Goal: Information Seeking & Learning: Learn about a topic

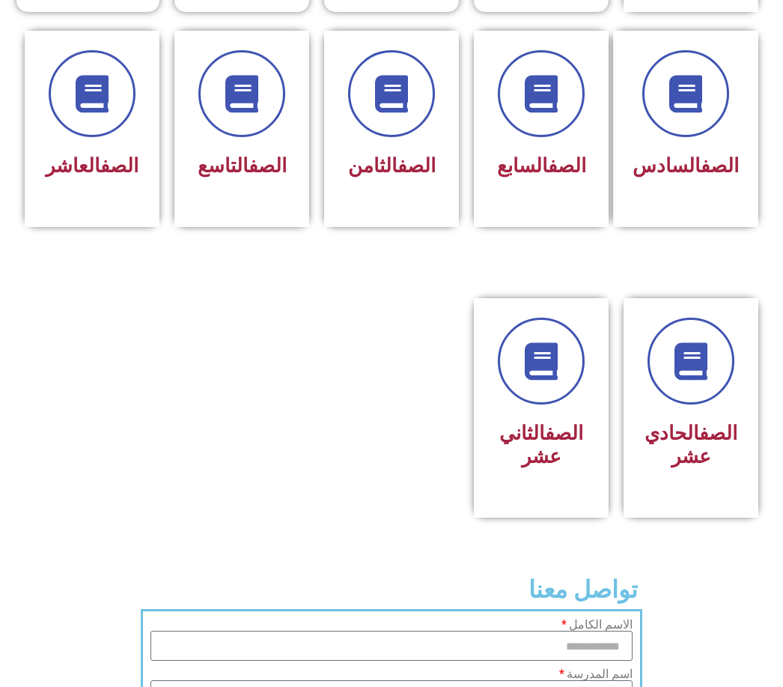
scroll to position [663, 0]
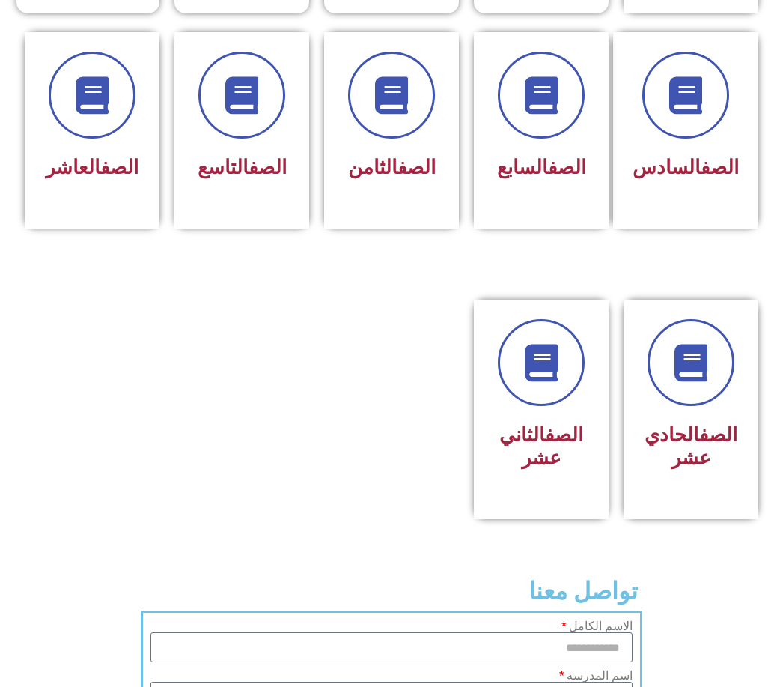
click at [700, 446] on link "الصف" at bounding box center [719, 434] width 38 height 22
click at [699, 383] on icon at bounding box center [691, 362] width 41 height 41
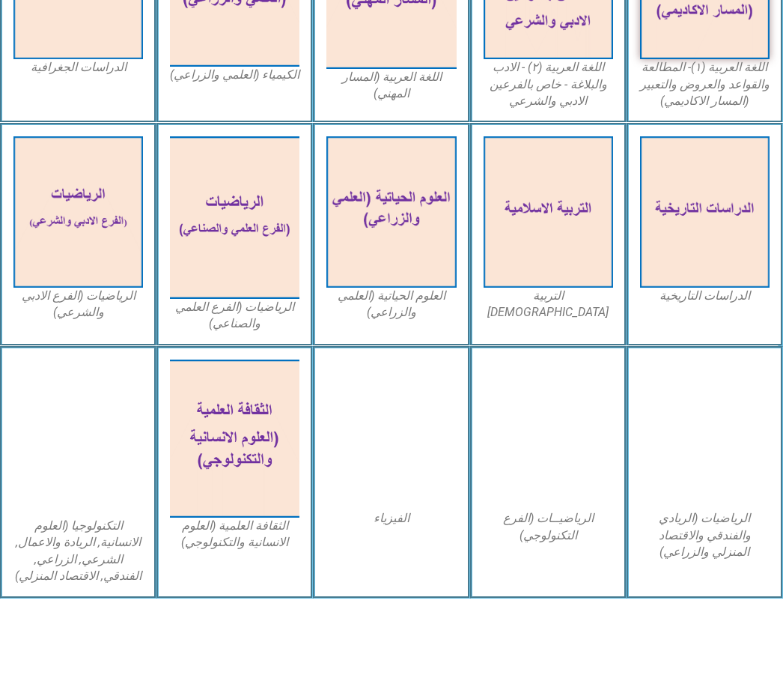
scroll to position [552, 0]
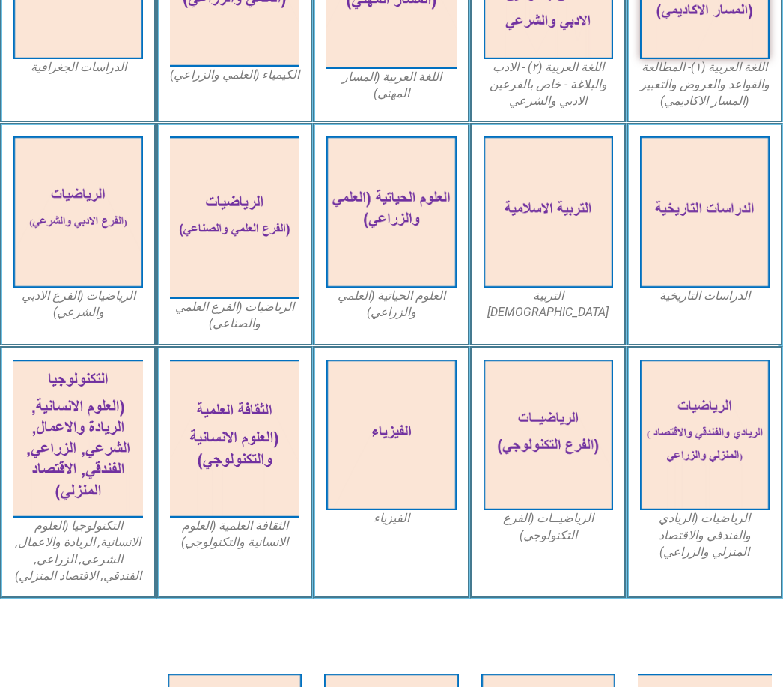
click at [252, 458] on img at bounding box center [235, 438] width 130 height 158
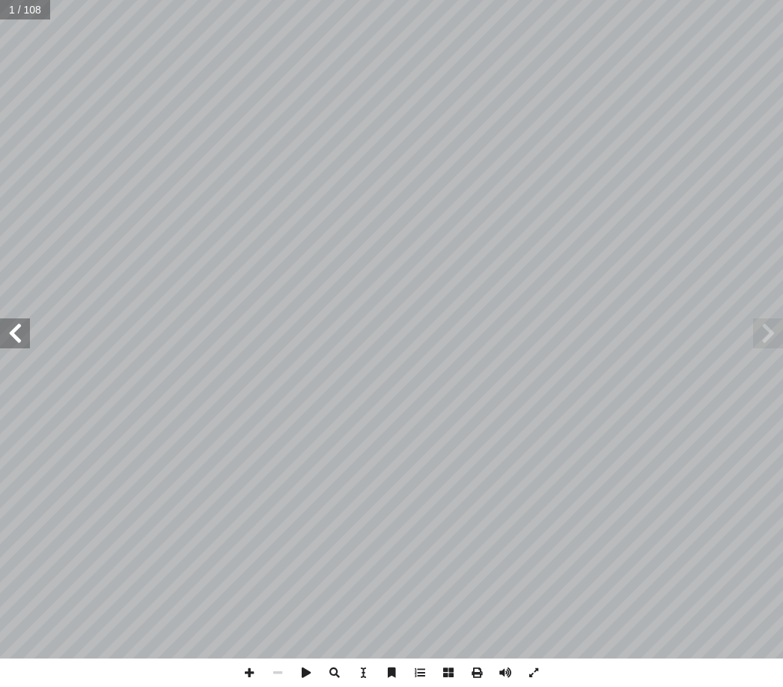
click at [14, 336] on span at bounding box center [15, 333] width 30 height 30
click at [29, 339] on span at bounding box center [15, 333] width 30 height 30
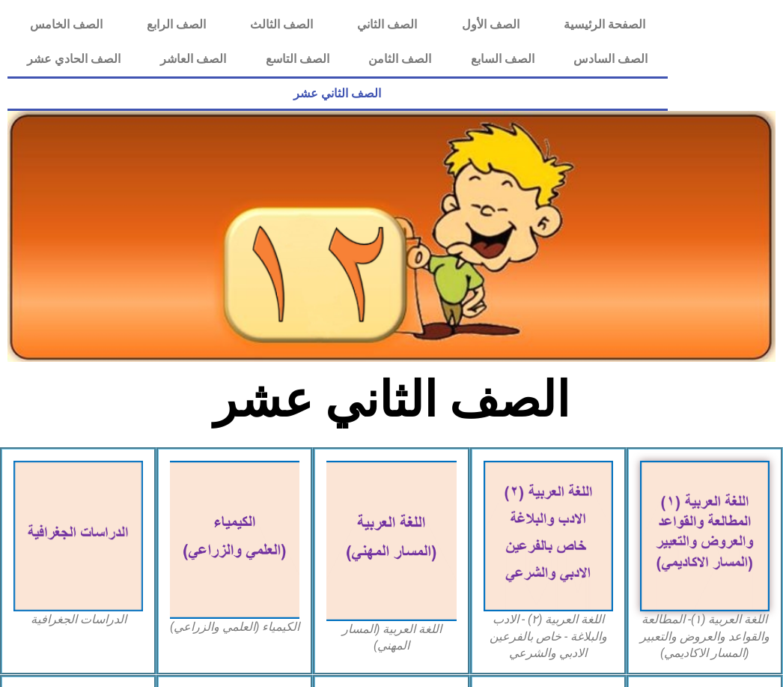
click at [61, 64] on link "الصف الحادي عشر" at bounding box center [73, 59] width 133 height 34
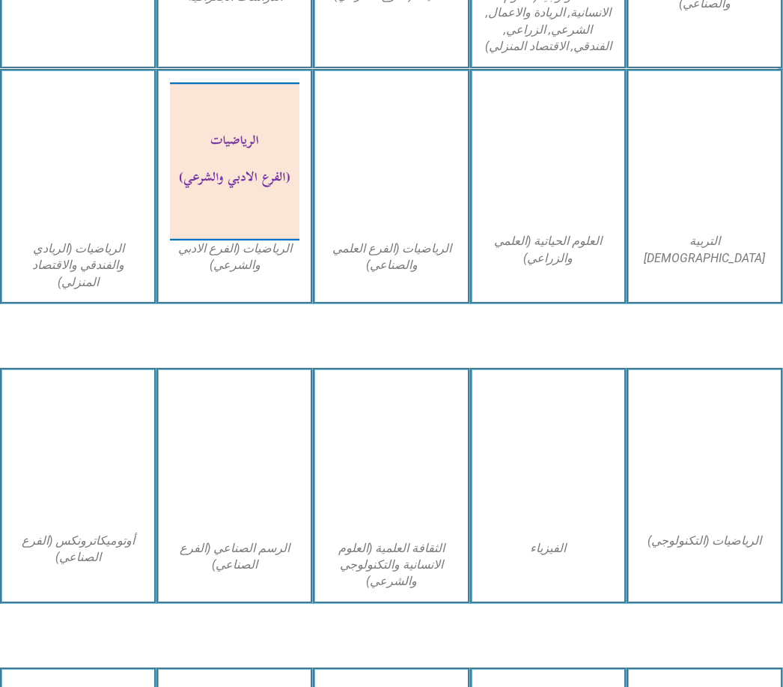
scroll to position [933, 0]
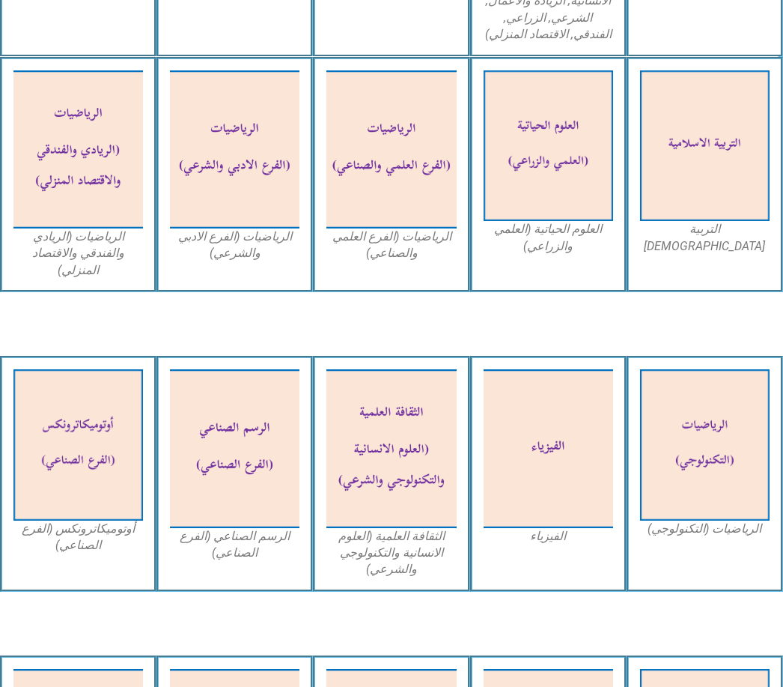
click at [547, 192] on img at bounding box center [549, 145] width 130 height 151
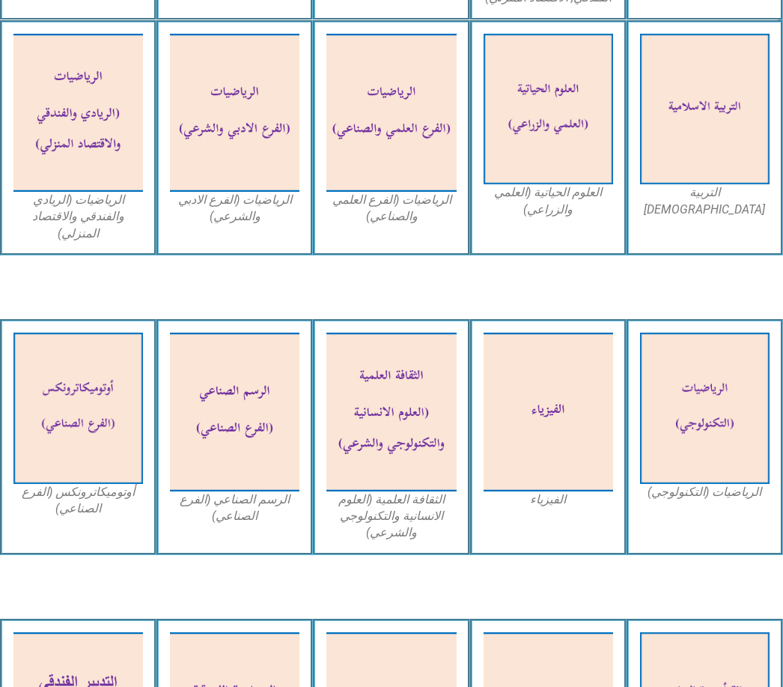
scroll to position [970, 0]
click at [411, 412] on img at bounding box center [392, 412] width 130 height 158
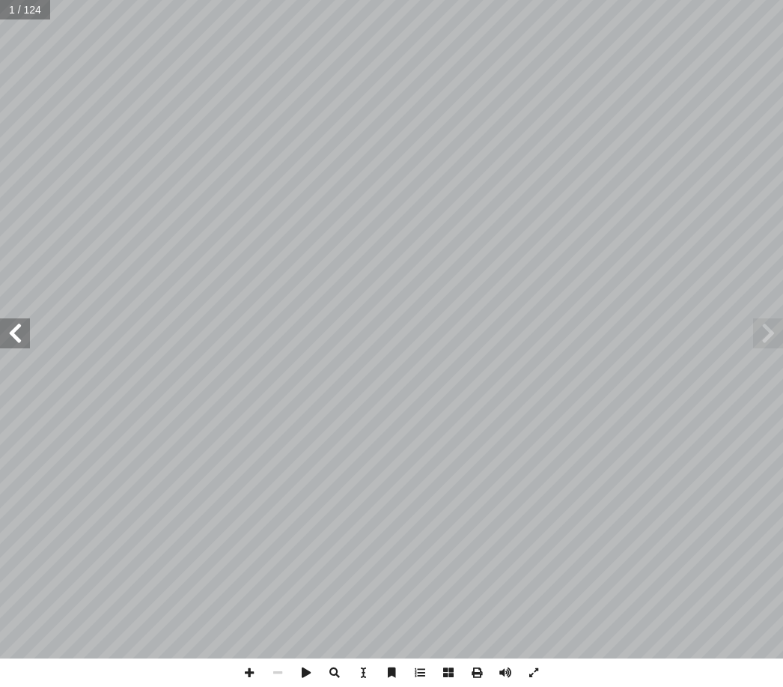
click at [22, 337] on span at bounding box center [15, 333] width 30 height 30
click at [13, 342] on span at bounding box center [15, 333] width 30 height 30
click at [24, 335] on span at bounding box center [15, 333] width 30 height 30
click at [27, 339] on span at bounding box center [15, 333] width 30 height 30
click at [19, 337] on span at bounding box center [15, 333] width 30 height 30
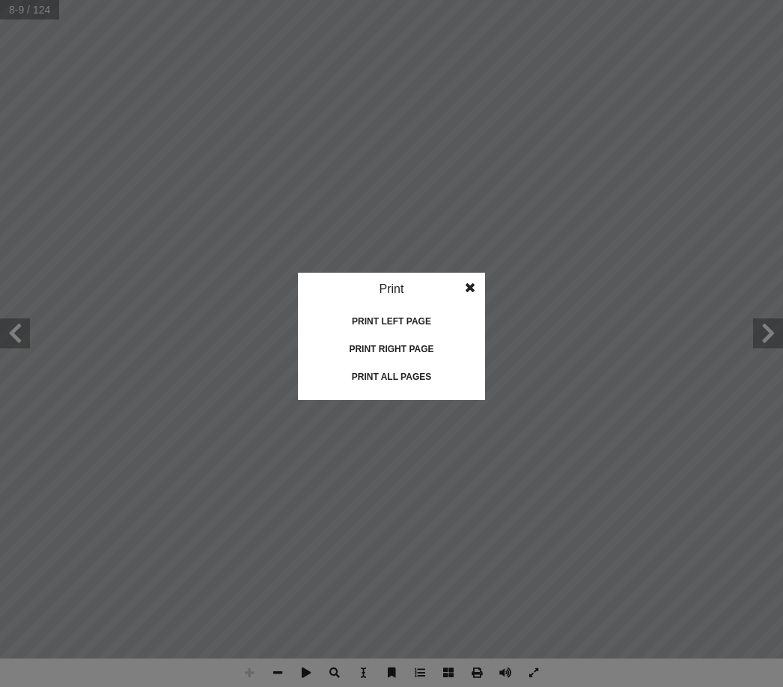
click at [422, 376] on div "Print all pages" at bounding box center [392, 377] width 150 height 24
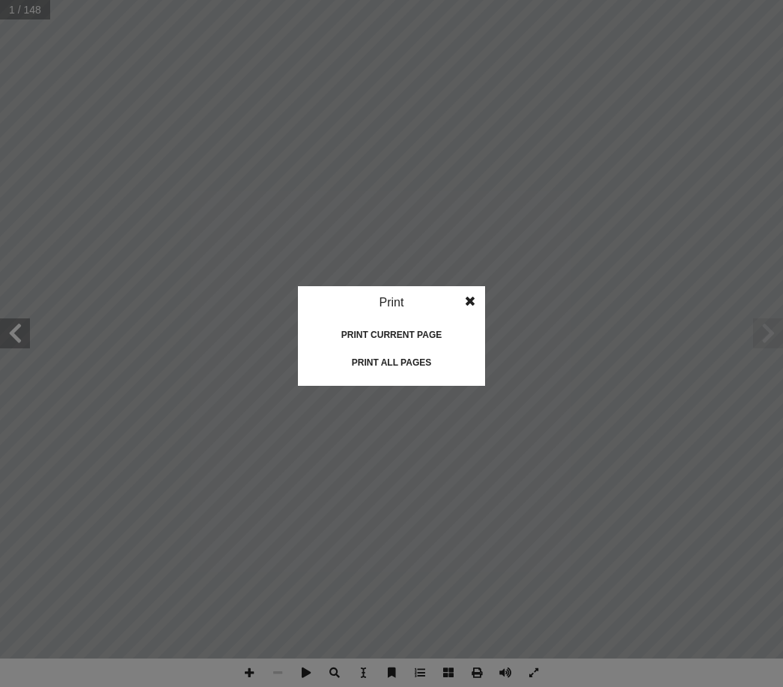
click at [419, 359] on div "Print all pages" at bounding box center [392, 363] width 150 height 24
click at [412, 364] on div "Print all pages" at bounding box center [392, 363] width 150 height 24
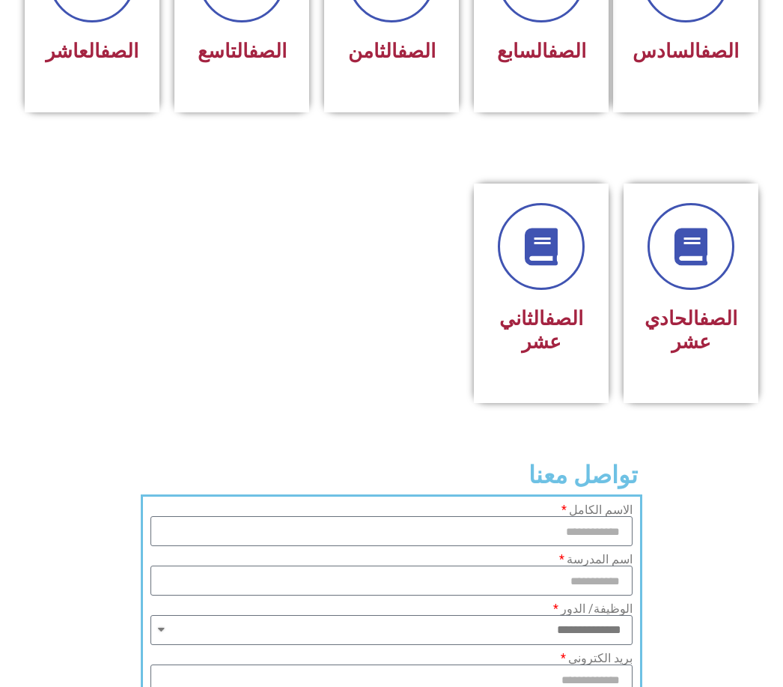
scroll to position [776, 0]
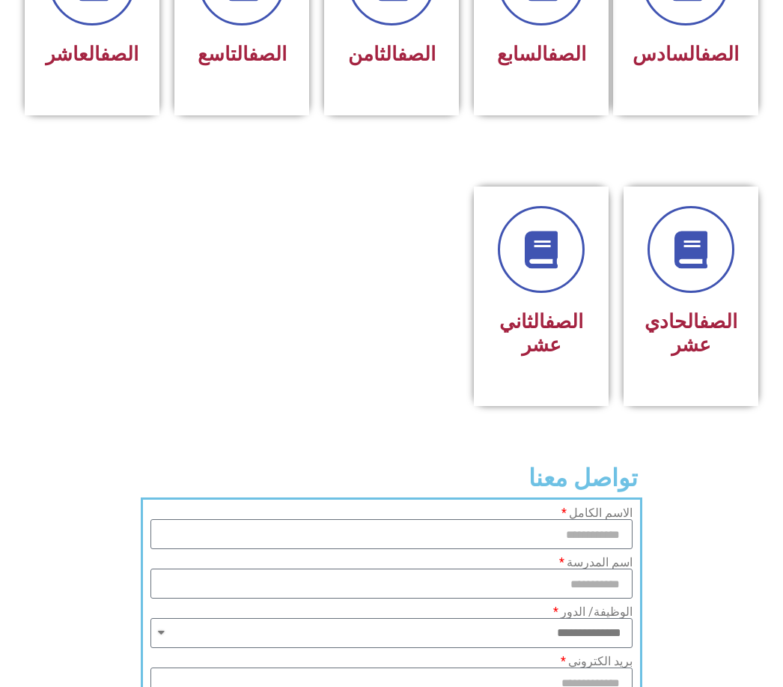
click at [694, 356] on h3 "الصف الحادي عشر" at bounding box center [691, 333] width 96 height 46
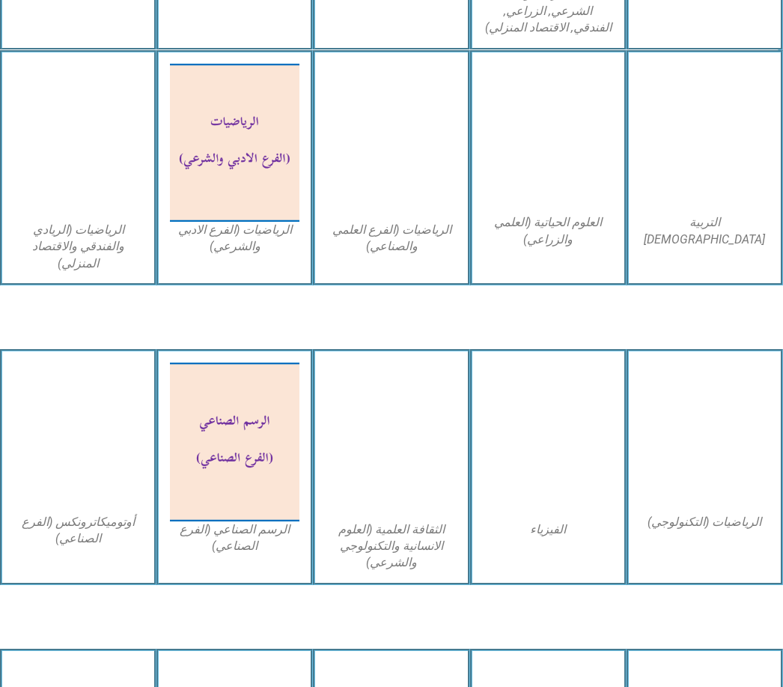
scroll to position [940, 0]
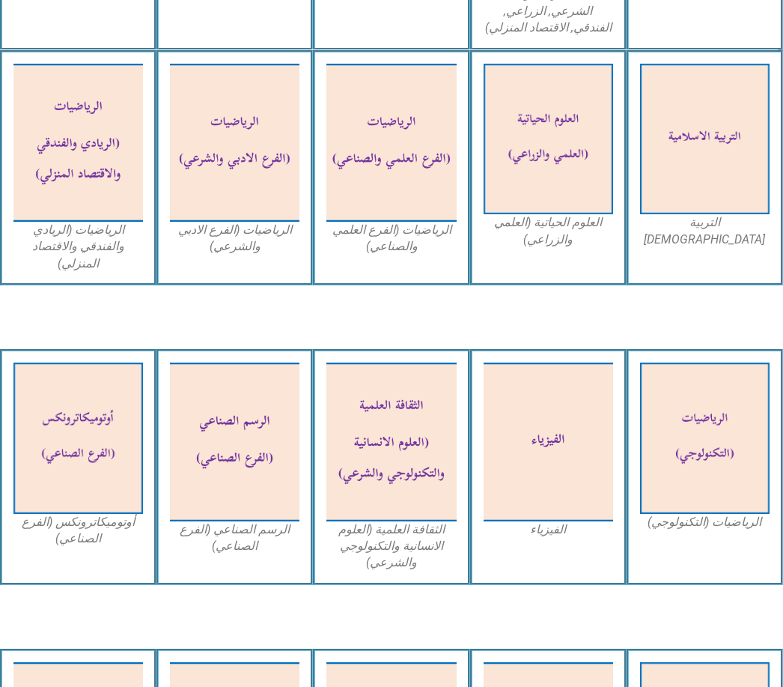
click at [406, 434] on img at bounding box center [392, 441] width 130 height 158
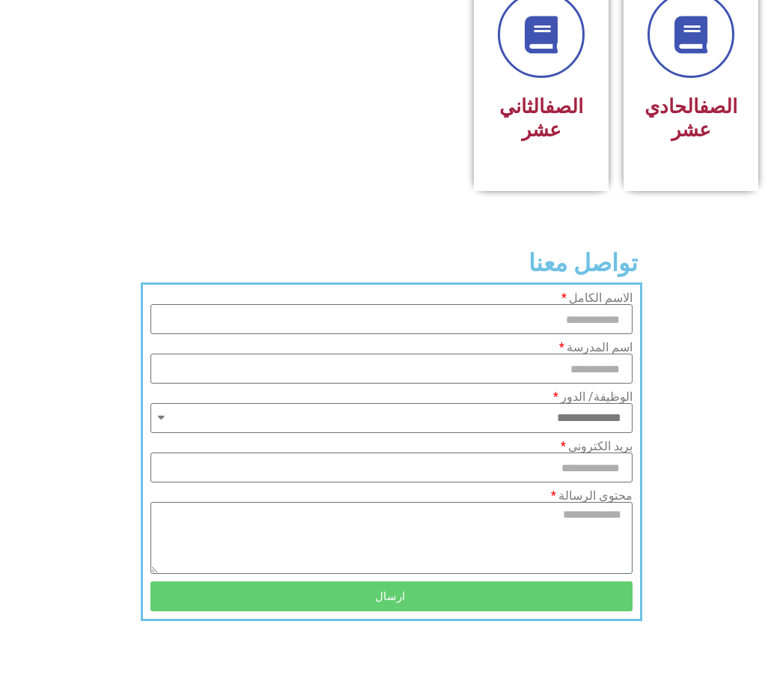
scroll to position [990, 0]
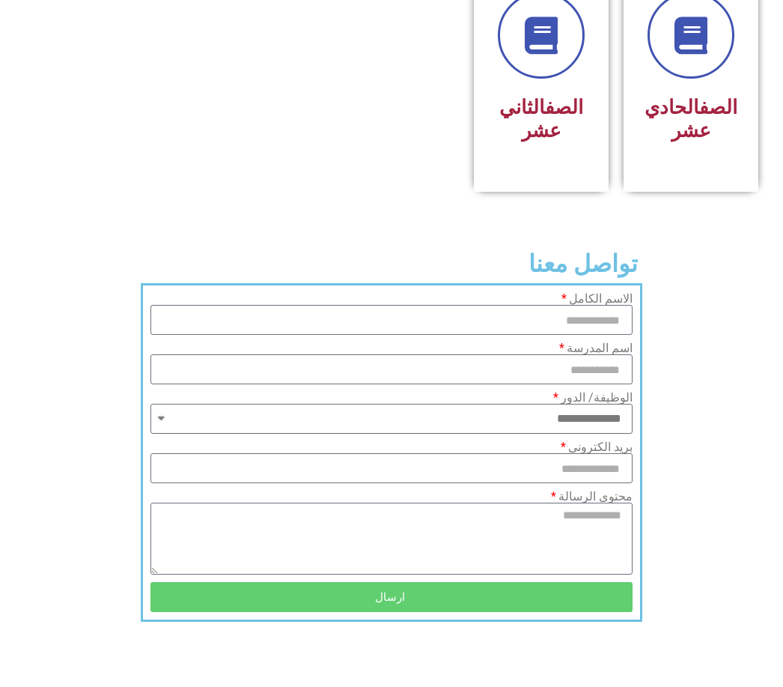
click at [700, 142] on h3 "الصف الحادي عشر" at bounding box center [691, 119] width 96 height 46
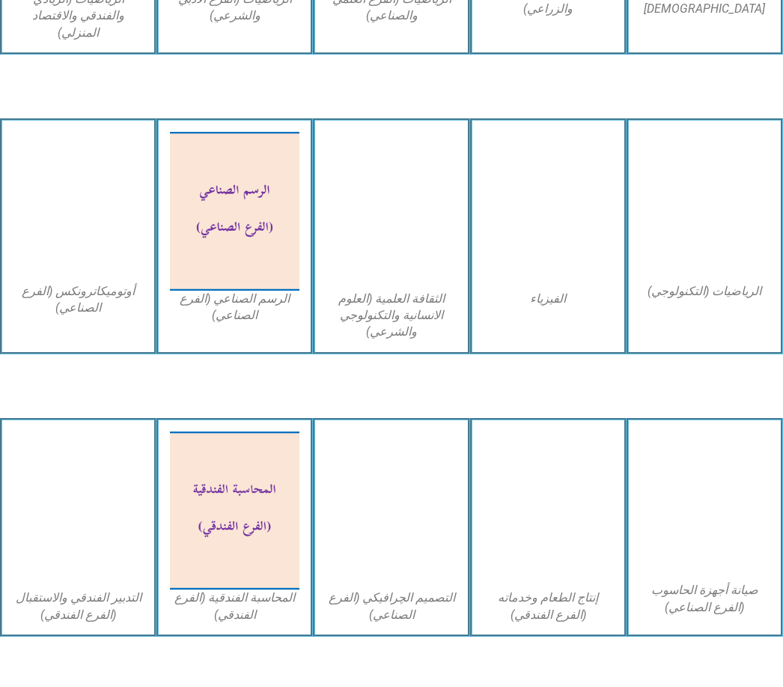
scroll to position [1131, 0]
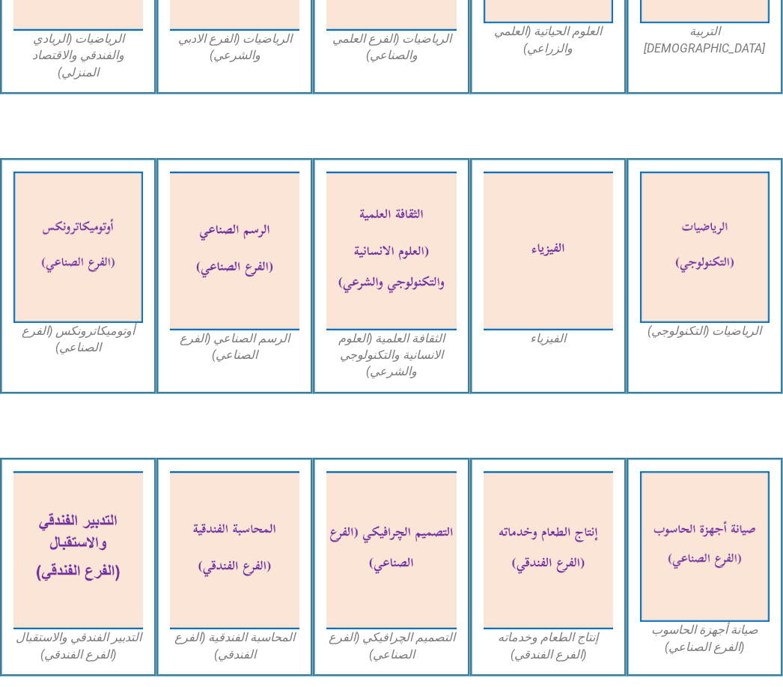
click at [405, 270] on img at bounding box center [392, 251] width 130 height 158
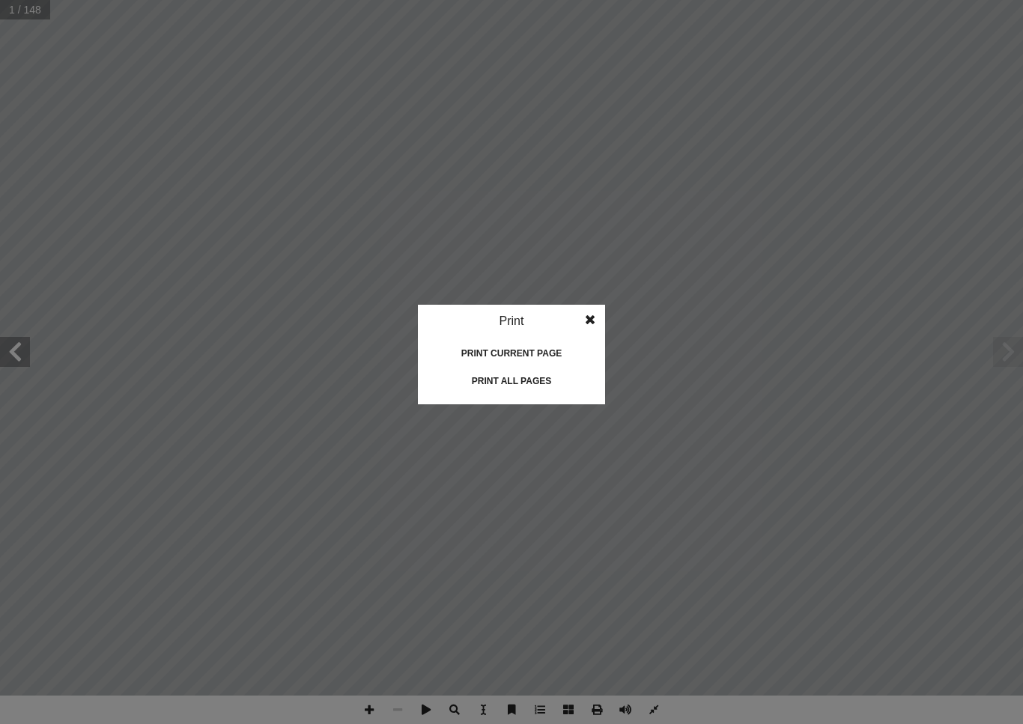
click at [542, 386] on div "Print all pages" at bounding box center [512, 381] width 150 height 24
